Goal: Transaction & Acquisition: Purchase product/service

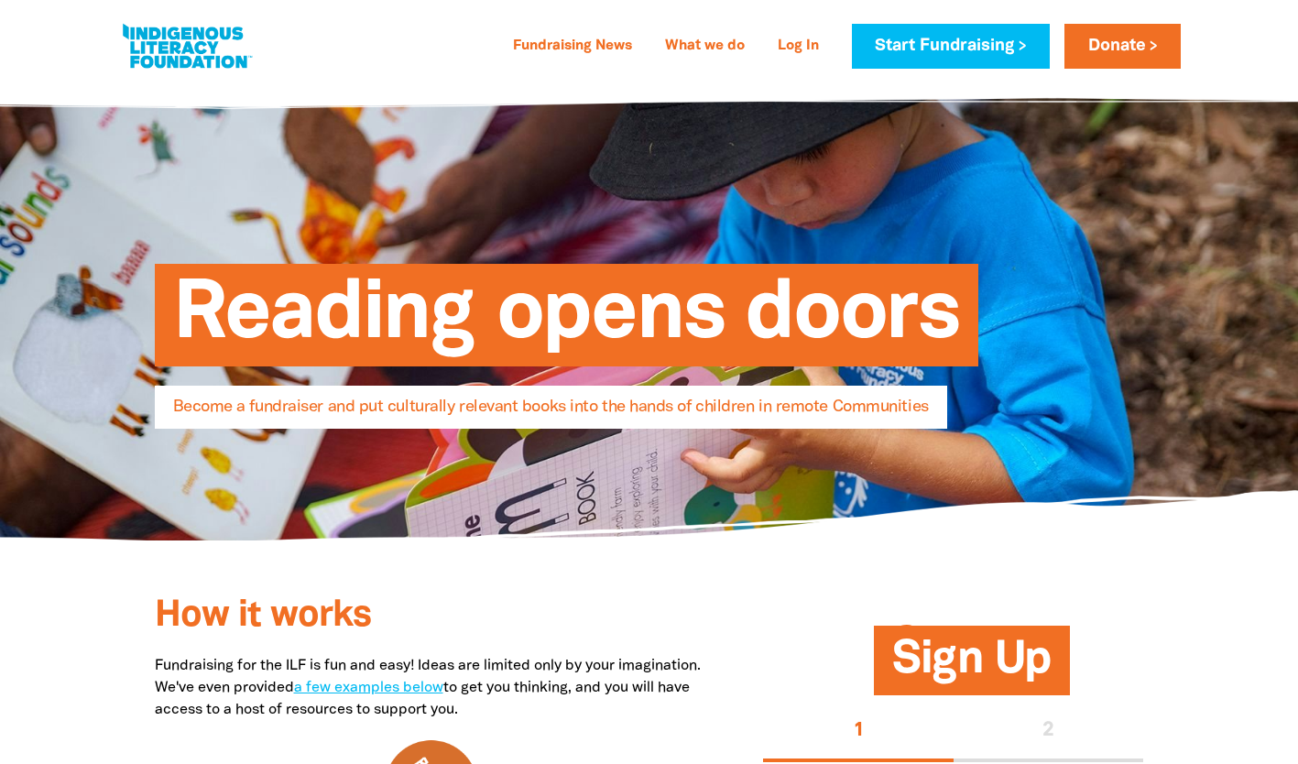
select select "AU"
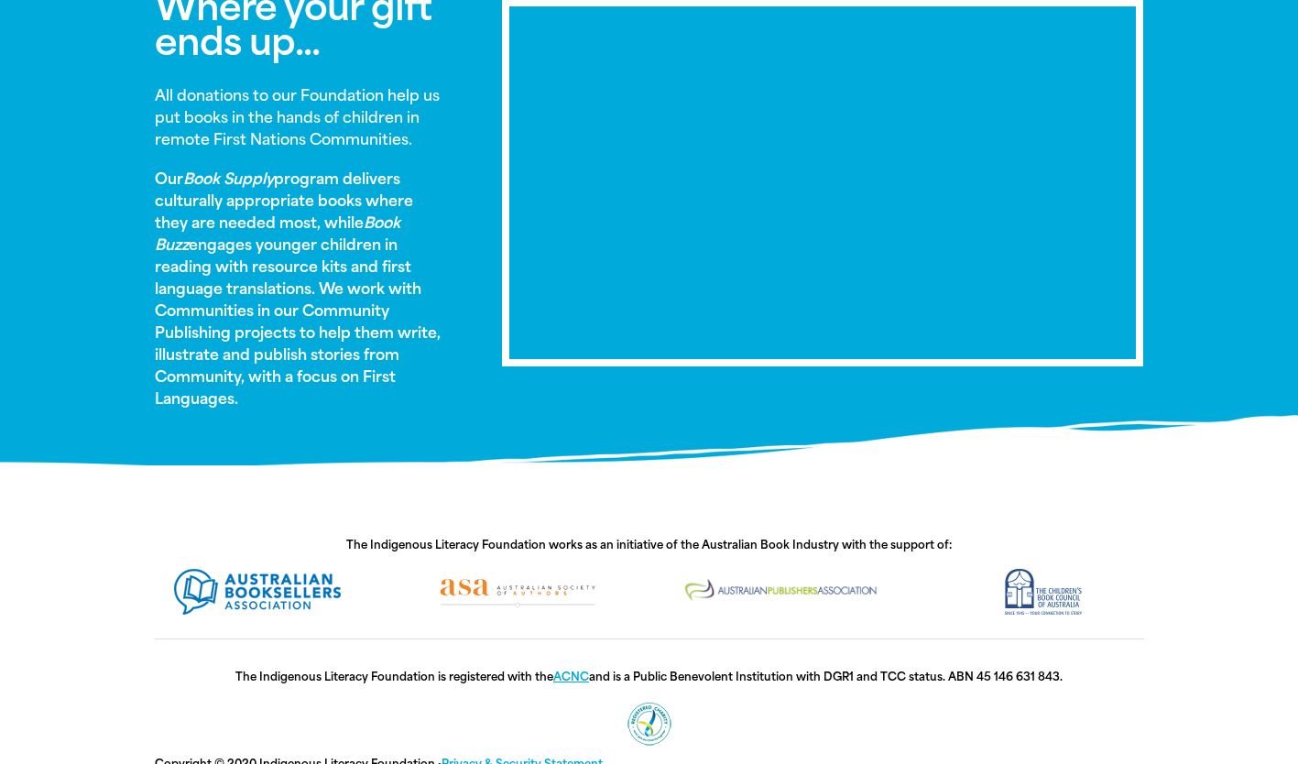
scroll to position [1085, 0]
